Goal: Information Seeking & Learning: Learn about a topic

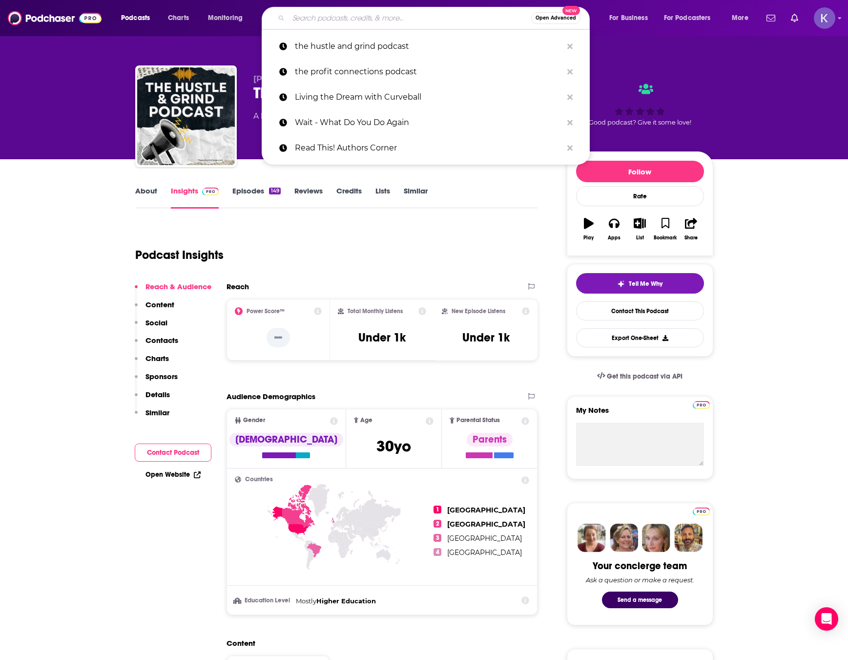
click at [345, 16] on input "Search podcasts, credits, & more..." at bounding box center [410, 18] width 243 height 16
paste input "Ask Herbal Health Expert [PERSON_NAME]"
type input "Ask Herbal Health Expert [PERSON_NAME]"
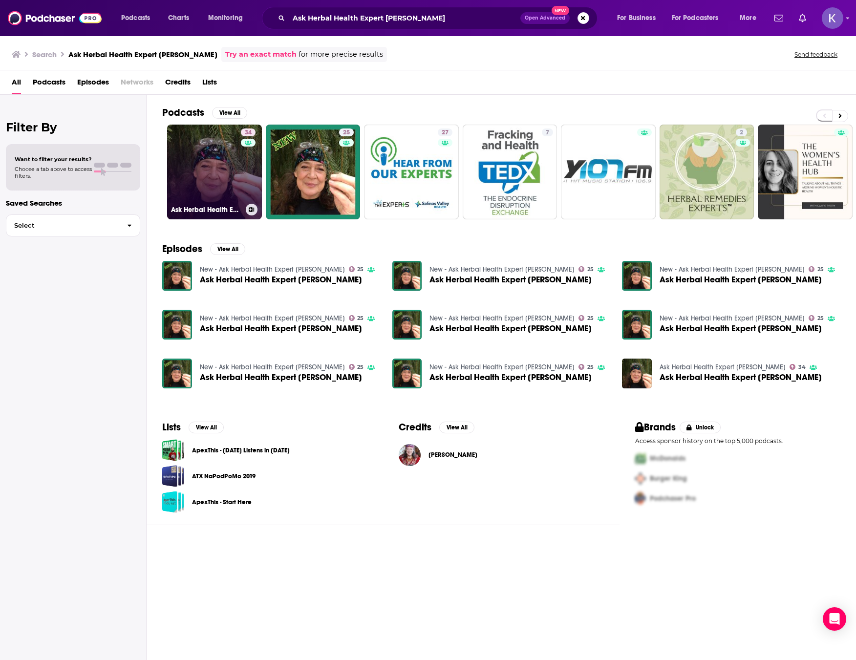
click at [203, 176] on link "34 Ask Herbal Health Expert [PERSON_NAME]" at bounding box center [214, 172] width 95 height 95
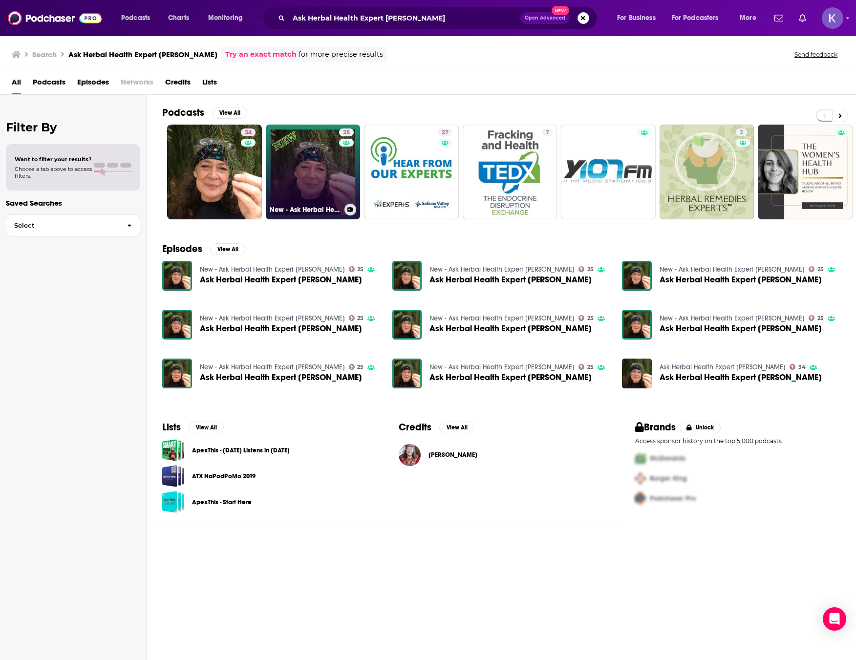
click at [300, 171] on link "25 New - Ask Herbal Health Expert [PERSON_NAME]" at bounding box center [313, 172] width 95 height 95
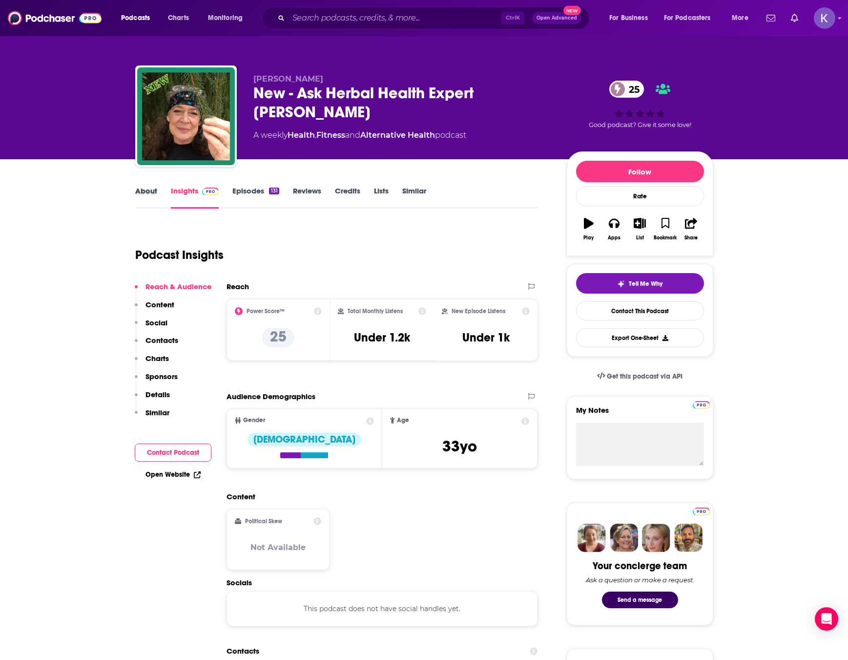
click at [160, 196] on div "About" at bounding box center [153, 197] width 36 height 22
click at [141, 196] on link "About" at bounding box center [146, 197] width 22 height 22
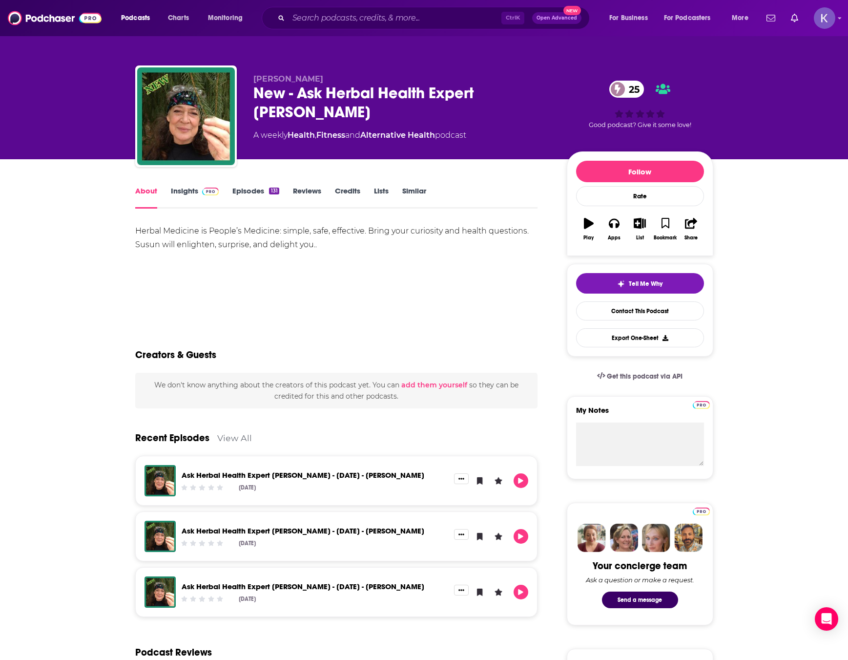
click at [188, 195] on link "Insights" at bounding box center [195, 197] width 48 height 22
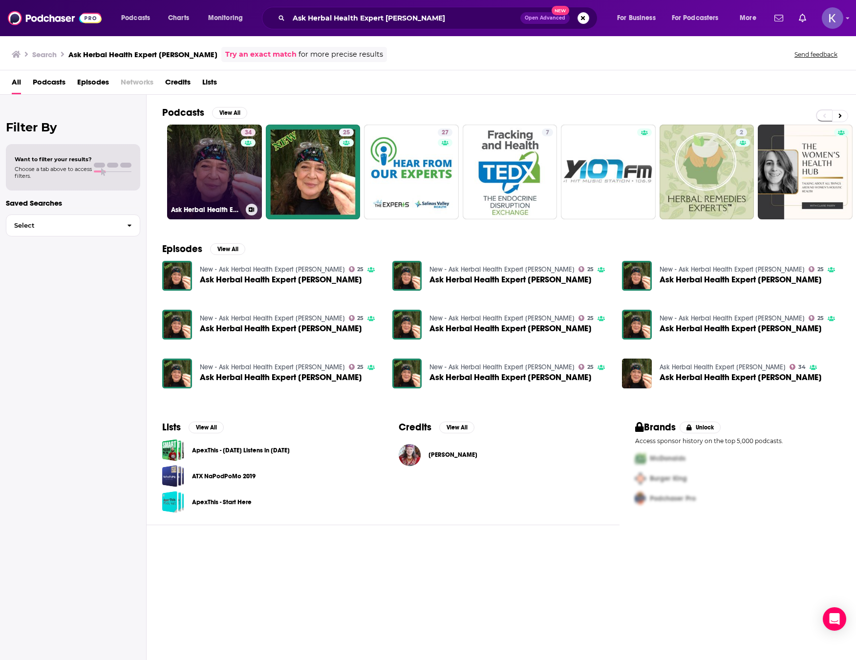
click at [221, 178] on link "34 Ask Herbal Health Expert [PERSON_NAME]" at bounding box center [214, 172] width 95 height 95
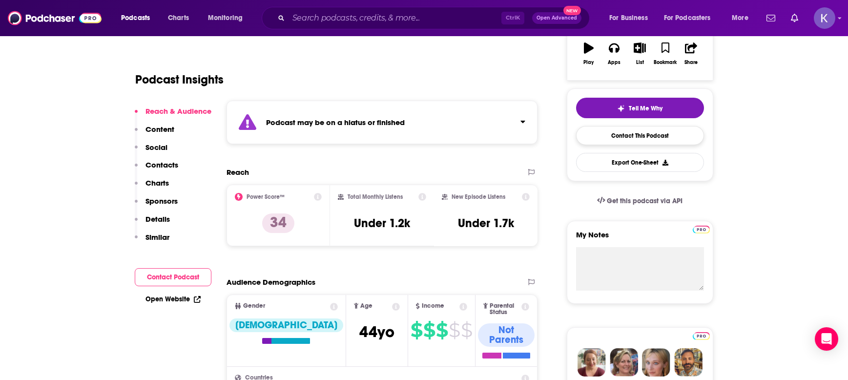
scroll to position [195, 0]
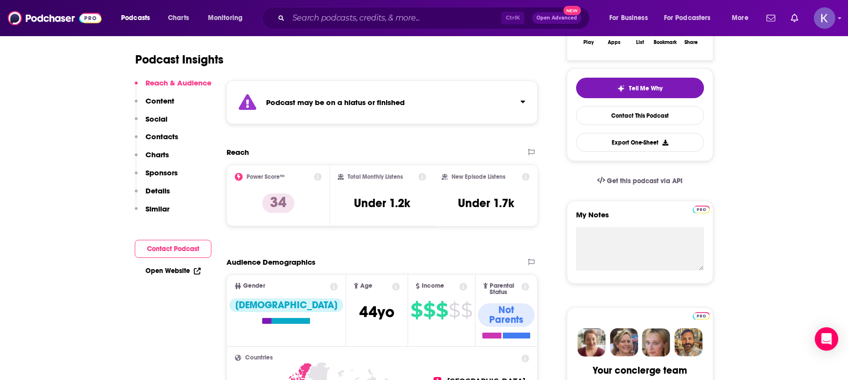
click at [618, 181] on span "Get this podcast via API" at bounding box center [645, 181] width 76 height 8
